Goal: Task Accomplishment & Management: Use online tool/utility

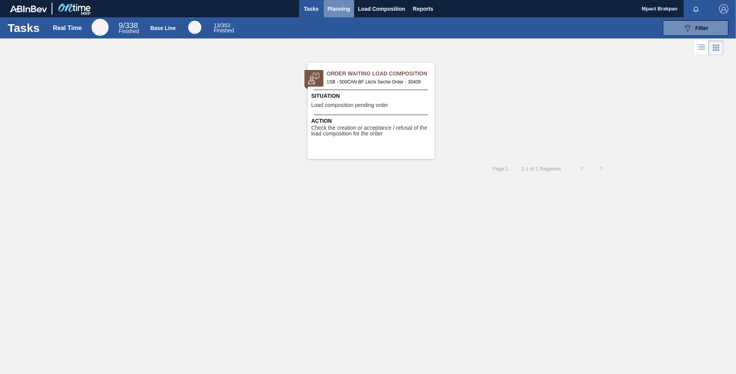
click at [339, 7] on span "Planning" at bounding box center [339, 8] width 23 height 9
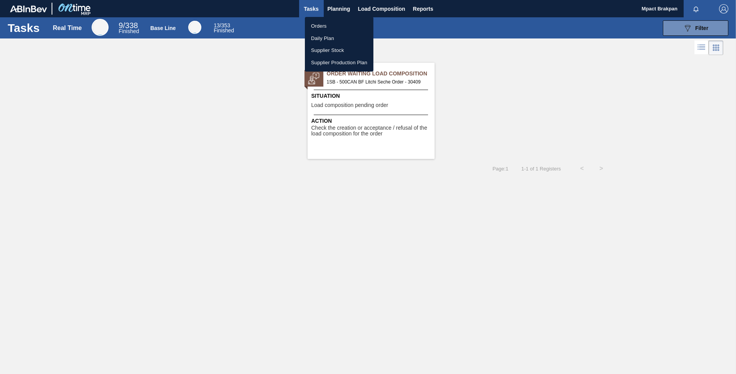
click at [337, 4] on div at bounding box center [368, 187] width 736 height 374
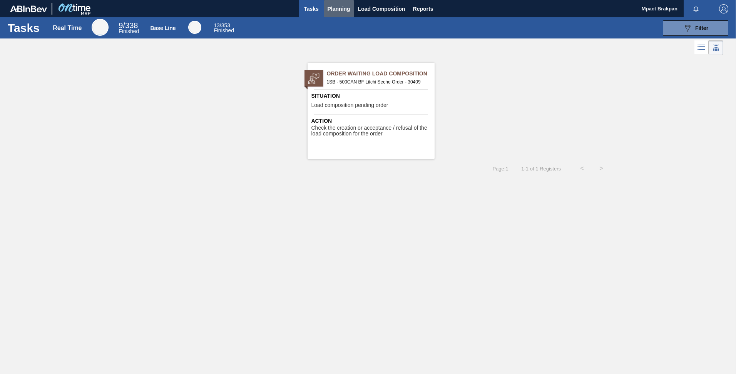
click at [337, 8] on span "Planning" at bounding box center [339, 8] width 23 height 9
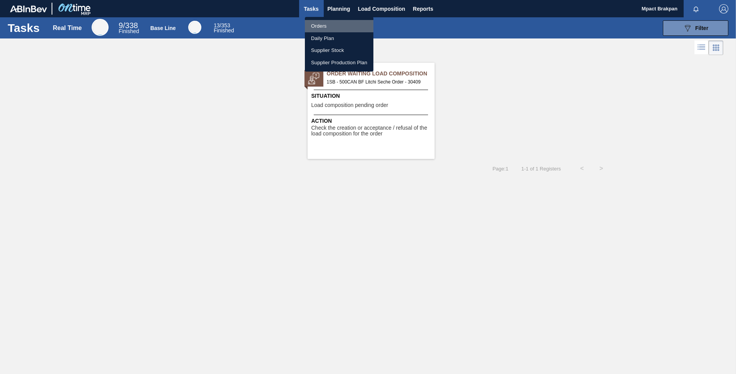
click at [317, 23] on li "Orders" at bounding box center [339, 26] width 69 height 12
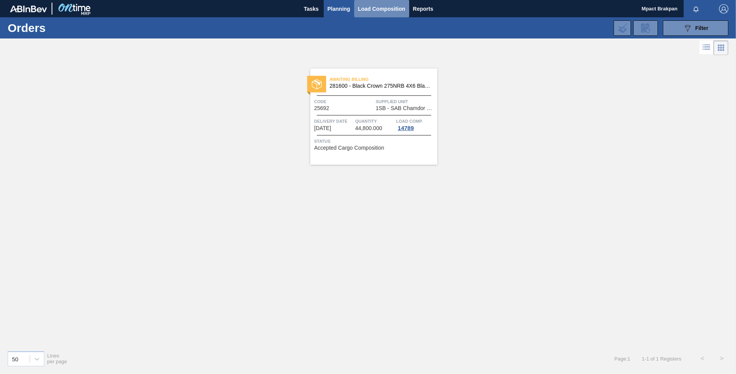
click at [376, 6] on span "Load Composition" at bounding box center [381, 8] width 47 height 9
